Goal: Transaction & Acquisition: Purchase product/service

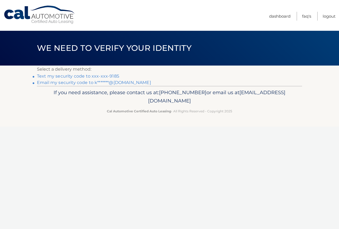
click at [111, 76] on link "Text my security code to xxx-xxx-9185" at bounding box center [78, 76] width 82 height 5
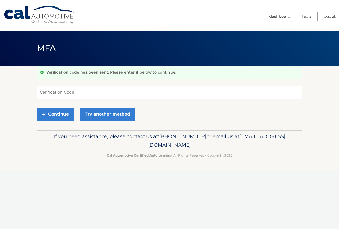
click at [101, 92] on input "Verification Code" at bounding box center [169, 92] width 265 height 13
type input "869021"
click at [63, 114] on button "Continue" at bounding box center [55, 114] width 37 height 13
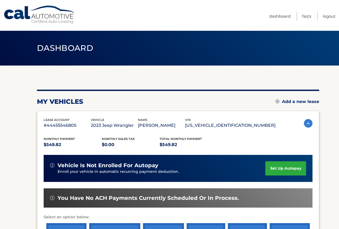
click at [326, 115] on section "my vehicles Add a new lease lease account #44455546805 vehicle 2023 Jeep Wrangl…" at bounding box center [169, 175] width 339 height 218
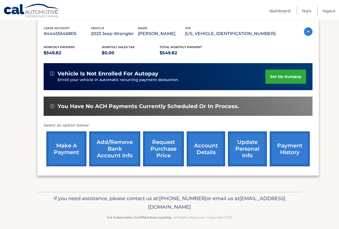
scroll to position [95, 0]
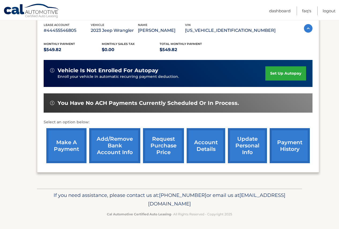
click at [60, 149] on link "make a payment" at bounding box center [66, 145] width 40 height 35
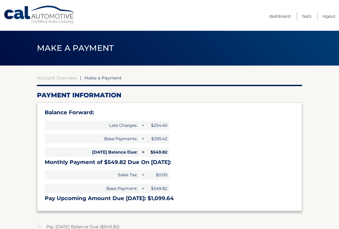
select select "YjYzY2NmNWEtYzA0OS00NzZhLTkwZjYtMmMzNjM5ODEyNGY4"
click at [311, 145] on section "Account Overview | Make a Payment Payment Information Balance Forward: Late Cha…" at bounding box center [169, 222] width 339 height 313
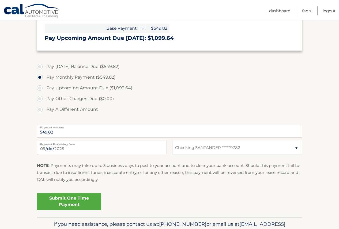
scroll to position [161, 0]
click at [62, 202] on link "Submit One Time Payment" at bounding box center [69, 201] width 64 height 17
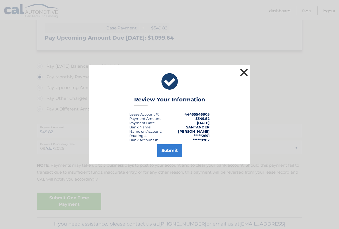
click at [241, 72] on button "×" at bounding box center [244, 72] width 11 height 11
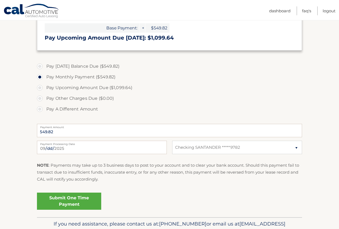
click at [108, 143] on label "Payment Processing Date" at bounding box center [102, 143] width 130 height 4
click at [108, 143] on input "2025-09-03" at bounding box center [102, 147] width 130 height 13
click at [73, 148] on input "2025-09-03" at bounding box center [102, 147] width 130 height 13
click at [123, 192] on div "Submit One Time Payment" at bounding box center [169, 200] width 265 height 19
click at [50, 149] on input "2025-09-03" at bounding box center [102, 147] width 130 height 13
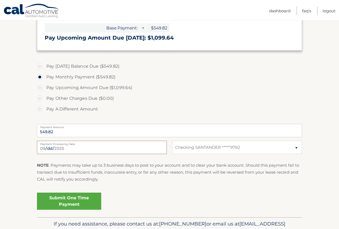
click at [50, 150] on input "2025-09-04" at bounding box center [102, 147] width 130 height 13
type input "2025-09-05"
click at [69, 199] on link "Submit One Time Payment" at bounding box center [69, 201] width 64 height 17
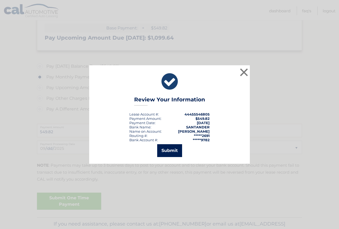
click at [165, 151] on button "Submit" at bounding box center [169, 150] width 25 height 13
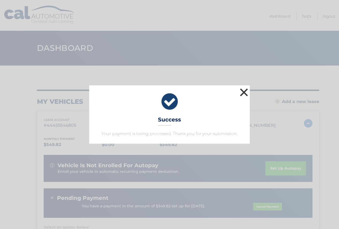
click at [243, 94] on button "×" at bounding box center [244, 92] width 11 height 11
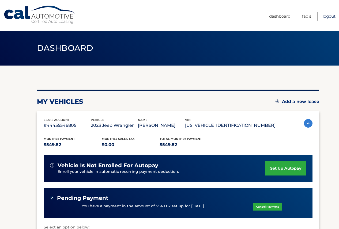
click at [325, 17] on link "Logout" at bounding box center [329, 16] width 13 height 9
